Goal: Answer question/provide support

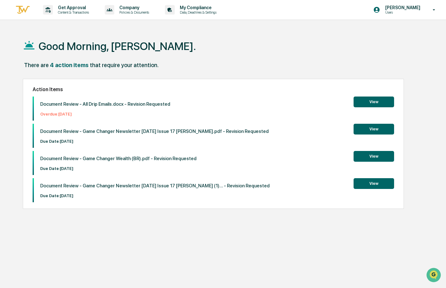
click at [365, 133] on button "View" at bounding box center [374, 129] width 41 height 11
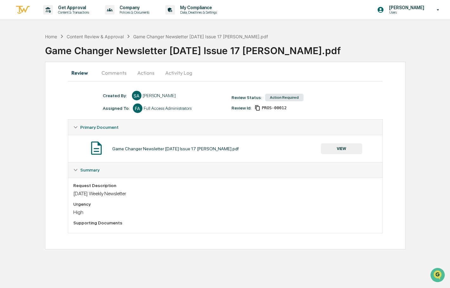
click at [116, 75] on button "Comments" at bounding box center [113, 72] width 35 height 15
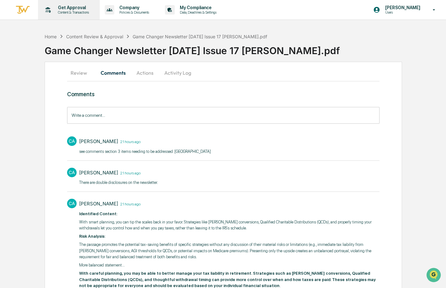
click at [64, 11] on p "Content & Transactions" at bounding box center [72, 12] width 39 height 4
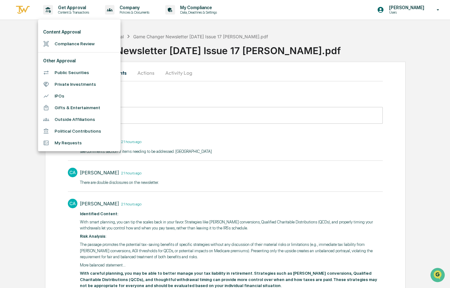
click at [83, 44] on li "Compliance Review" at bounding box center [79, 44] width 82 height 12
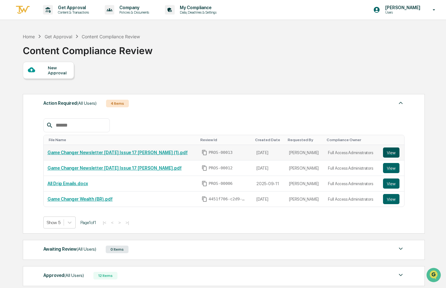
click at [389, 153] on button "View" at bounding box center [391, 153] width 16 height 10
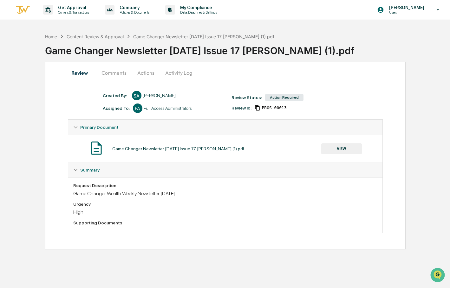
click at [150, 73] on button "Actions" at bounding box center [145, 72] width 29 height 15
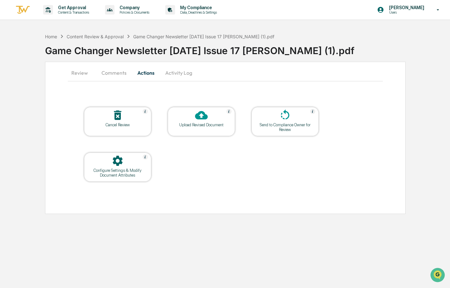
click at [120, 74] on button "Comments" at bounding box center [113, 72] width 35 height 15
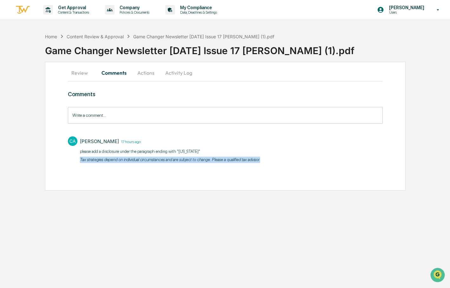
drag, startPoint x: 271, startPoint y: 158, endPoint x: 68, endPoint y: 160, distance: 202.1
click at [68, 160] on div "CA [PERSON_NAME] 17 hours ago ​please add a disclosure under the paragraph endi…" at bounding box center [225, 149] width 315 height 32
copy em "Tax strategies depend on individual circumstances and are subject to change. Pl…"
